Goal: Transaction & Acquisition: Obtain resource

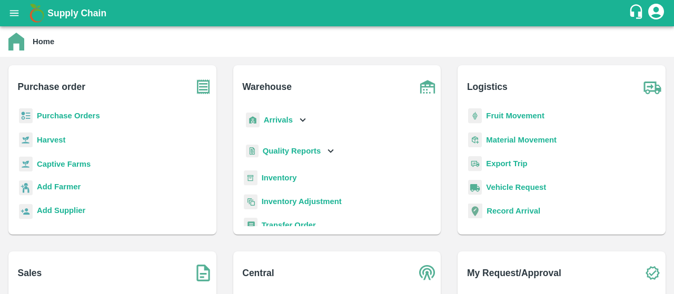
click at [92, 116] on b "Purchase Orders" at bounding box center [68, 116] width 63 height 8
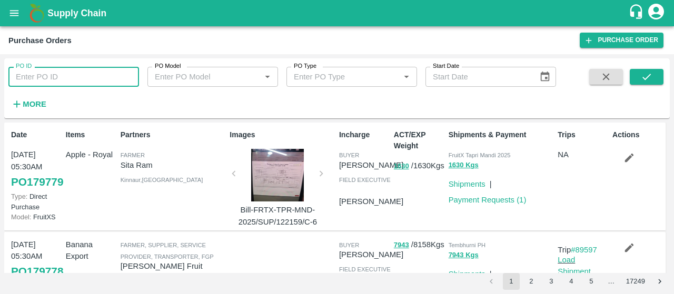
click at [81, 80] on input "PO ID" at bounding box center [73, 77] width 131 height 20
paste input "179592"
type input "179592"
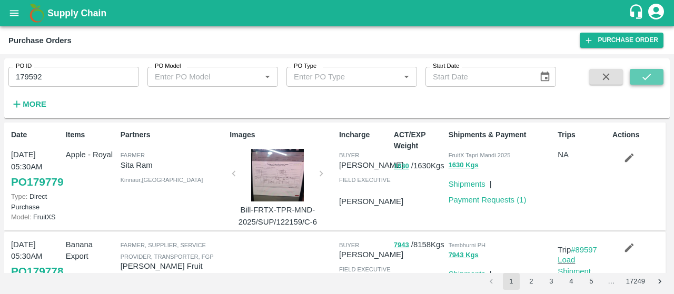
click at [650, 76] on icon "submit" at bounding box center [647, 77] width 12 height 12
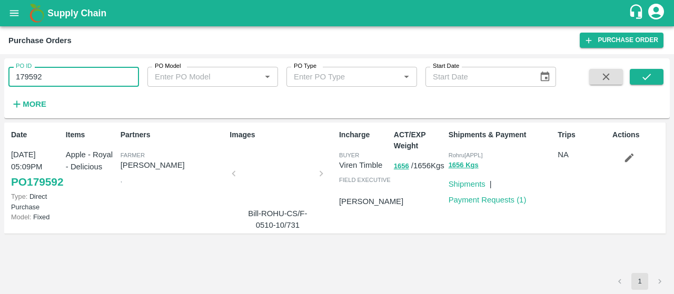
drag, startPoint x: 93, startPoint y: 84, endPoint x: 0, endPoint y: 83, distance: 92.7
click at [0, 83] on div "PO ID 179592 PO ID PO Model PO Model   * PO Type PO Type   * Start Date Start D…" at bounding box center [337, 174] width 674 height 240
paste input "text"
click at [632, 74] on button "submit" at bounding box center [647, 77] width 34 height 16
drag, startPoint x: 99, startPoint y: 75, endPoint x: 0, endPoint y: 112, distance: 105.2
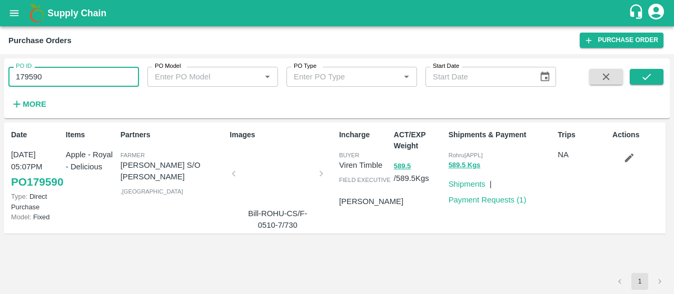
click at [0, 112] on div "PO ID 179590 PO ID PO Model PO Model   * PO Type PO Type   * Start Date Start D…" at bounding box center [337, 174] width 674 height 240
paste input "text"
click at [645, 73] on icon "submit" at bounding box center [647, 77] width 12 height 12
drag, startPoint x: 91, startPoint y: 78, endPoint x: 0, endPoint y: 97, distance: 93.1
click at [0, 97] on div "PO ID 179454 PO ID PO Model PO Model   * PO Type PO Type   * Start Date Start D…" at bounding box center [337, 174] width 674 height 240
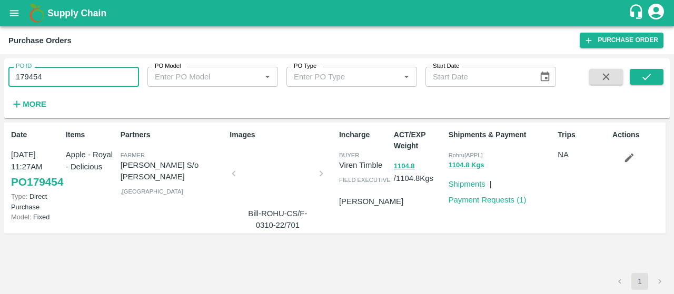
paste input "text"
click at [645, 85] on span at bounding box center [647, 90] width 34 height 43
click at [644, 78] on icon "submit" at bounding box center [647, 77] width 12 height 12
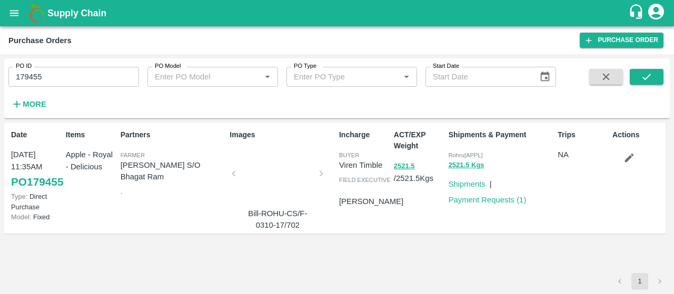
drag, startPoint x: 75, startPoint y: 75, endPoint x: 0, endPoint y: 58, distance: 76.6
click at [0, 58] on div "PO ID 179455 PO ID PO Model PO Model   * PO Type PO Type   * Start Date Start D…" at bounding box center [337, 174] width 674 height 240
paste input "text"
type input "179523"
click at [646, 80] on icon "submit" at bounding box center [647, 77] width 12 height 12
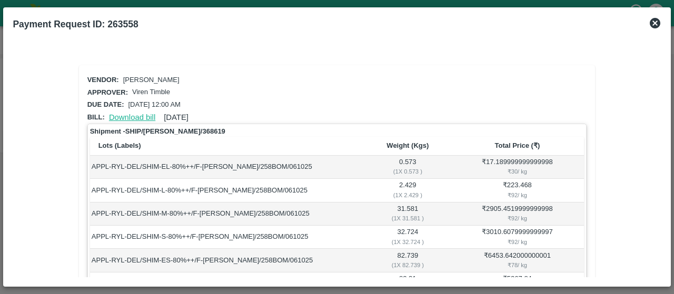
click at [138, 117] on link "Download bill" at bounding box center [132, 117] width 46 height 8
click at [138, 116] on link "Download bill" at bounding box center [132, 117] width 46 height 8
click at [128, 116] on link "Download bill" at bounding box center [132, 117] width 46 height 8
click at [133, 116] on link "Download bill" at bounding box center [132, 117] width 46 height 8
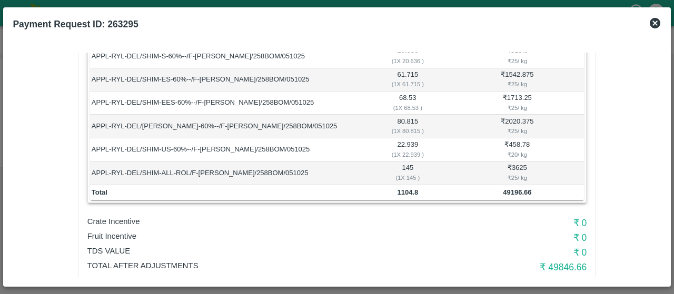
scroll to position [525, 0]
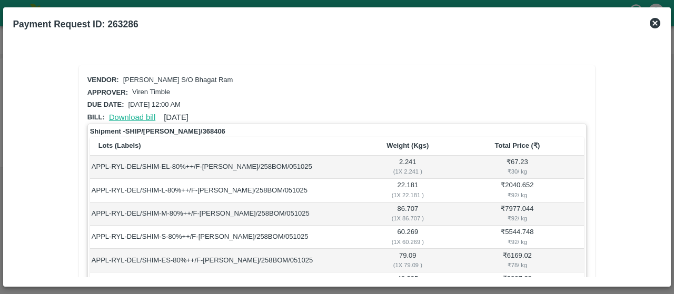
click at [117, 117] on link "Download bill" at bounding box center [132, 117] width 46 height 8
click at [119, 117] on link "Download bill" at bounding box center [132, 117] width 46 height 8
